Goal: Navigation & Orientation: Find specific page/section

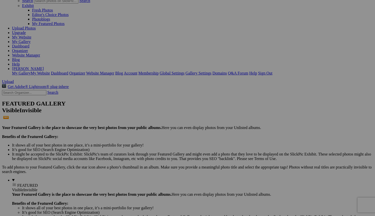
scroll to position [34, 0]
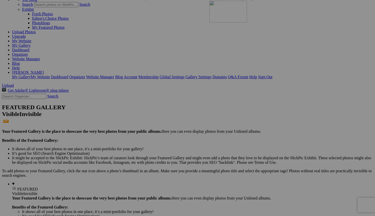
drag, startPoint x: 137, startPoint y: 44, endPoint x: 282, endPoint y: 44, distance: 144.3
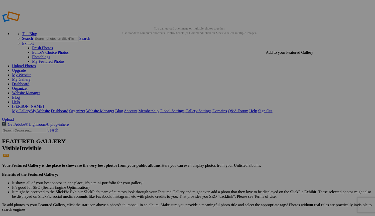
scroll to position [0, 0]
click at [40, 91] on link "Website Manager" at bounding box center [26, 93] width 28 height 4
